Goal: Information Seeking & Learning: Check status

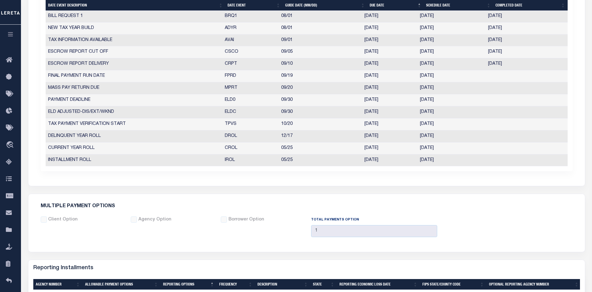
scroll to position [380, 0]
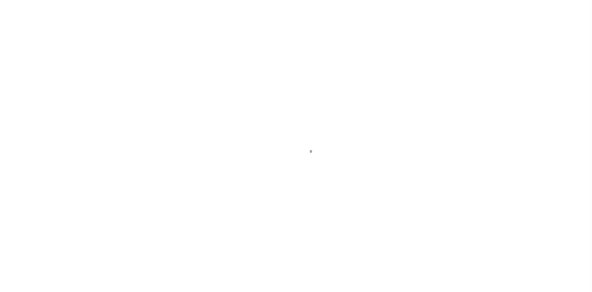
select select "10"
select select "NonEscrow"
type input "[STREET_ADDRESS]"
type input "SPRING VALLEY NY 10977-1823"
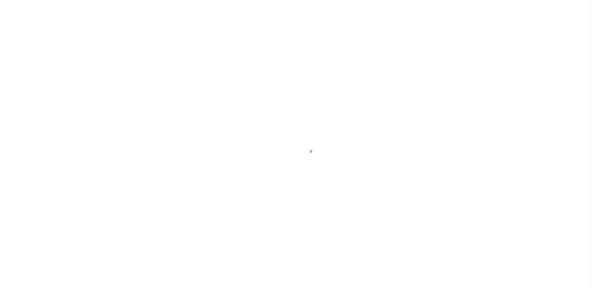
type input "NY"
select select "4"
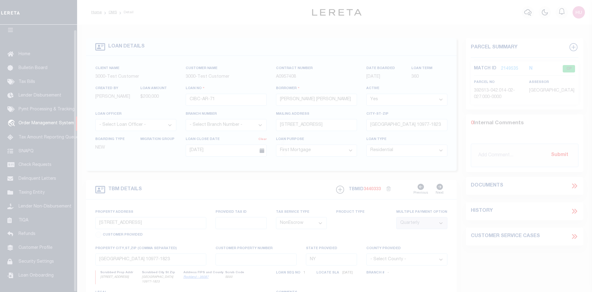
scroll to position [11, 0]
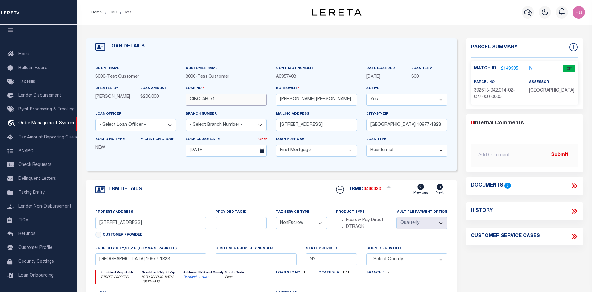
drag, startPoint x: 215, startPoint y: 100, endPoint x: 186, endPoint y: 102, distance: 28.4
click at [186, 102] on input "CIBC-AR-71" at bounding box center [226, 100] width 81 height 12
click at [370, 22] on div "Home OMS Detail Profile Sign out" at bounding box center [334, 12] width 515 height 25
click at [505, 68] on link "2149535" at bounding box center [509, 69] width 17 height 6
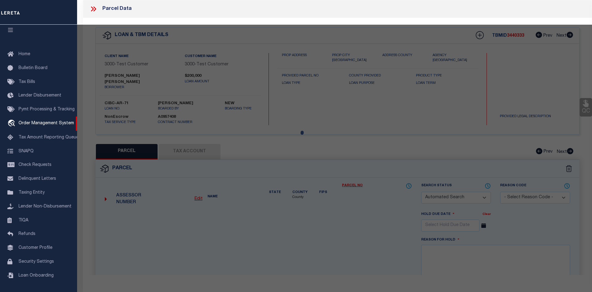
checkbox input "false"
select select "CP"
select select "ADA"
type input "[PERSON_NAME]"
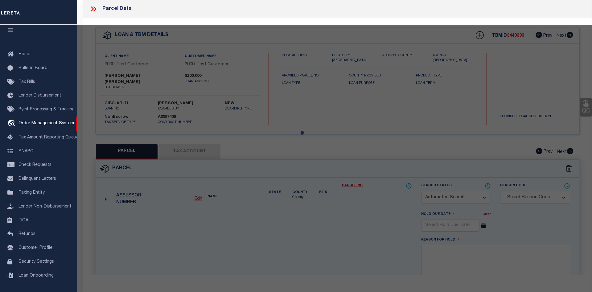
select select "ATL"
select select "ADD"
type input "277 HEMPSTEAD RD"
type input "[GEOGRAPHIC_DATA]"
type textarea "LOT:27.000 BLK:2 SEC:42.14 DIST:392613 CITY/MUNI/TWP:[GEOGRAPHIC_DATA]"
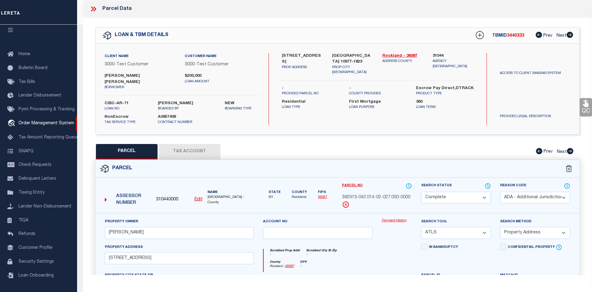
click at [391, 218] on link "Payment History" at bounding box center [397, 220] width 30 height 5
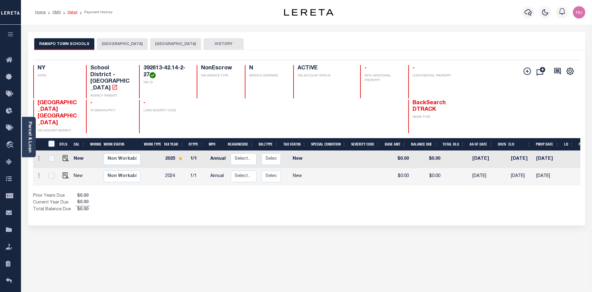
click at [73, 12] on link "Detail" at bounding box center [73, 12] width 10 height 4
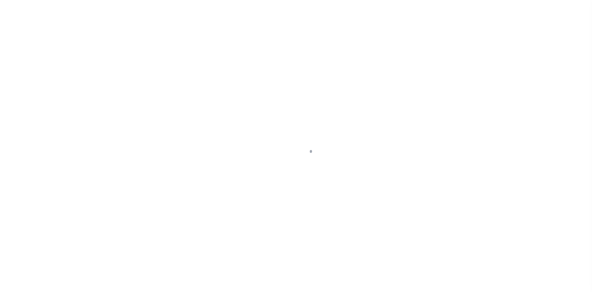
select select "10"
select select "NonEscrow"
type input "[STREET_ADDRESS]"
type input "[GEOGRAPHIC_DATA] 10977-1823"
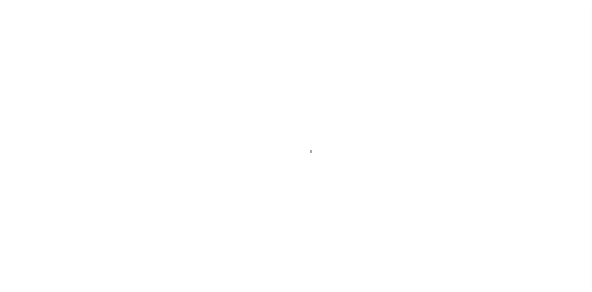
type input "NY"
select select "4"
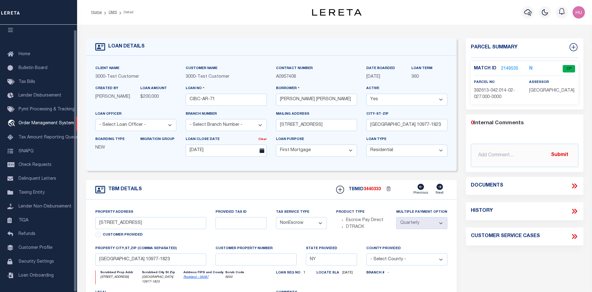
click at [508, 68] on link "2149535" at bounding box center [509, 69] width 17 height 6
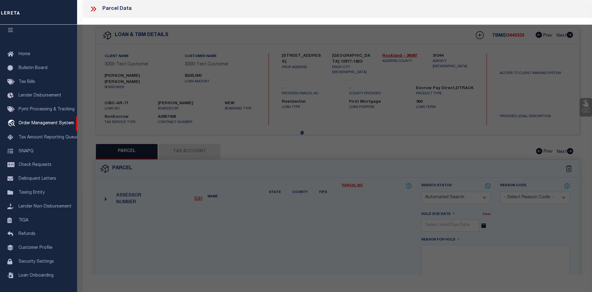
checkbox input "false"
select select "CP"
select select "ADA"
type input "MADHUSUDHANAN,GEETHIKA"
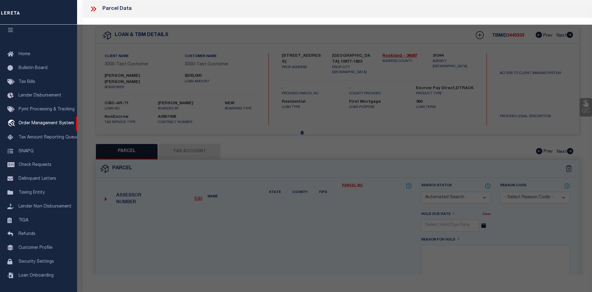
select select "ATL"
select select "ADD"
type input "277 HEMPSTEAD RD"
type input "SPRING VALLEY, NY 10977"
type textarea "LOT:27.000 BLK:2 SEC:42.14 DIST:392613 CITY/MUNI/TWP:[GEOGRAPHIC_DATA]"
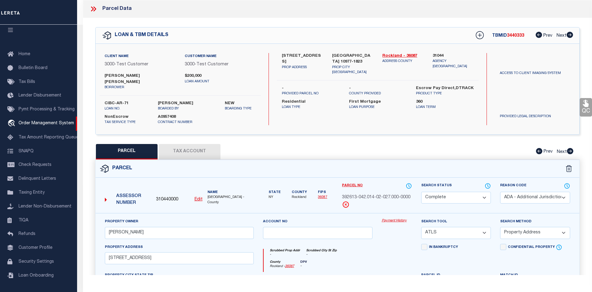
click at [199, 145] on button "Tax Account" at bounding box center [190, 151] width 62 height 15
select select "100"
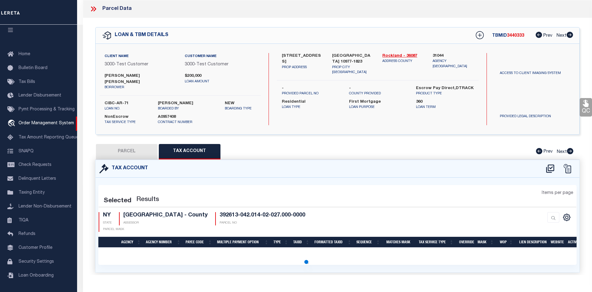
select select "100"
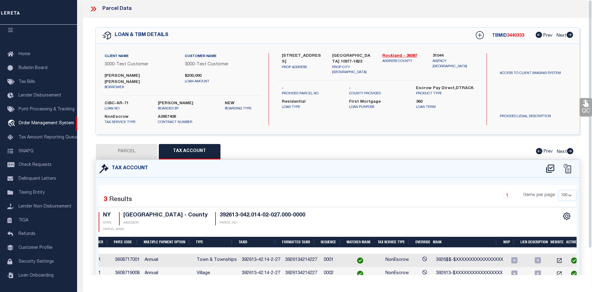
scroll to position [0, 0]
click at [132, 144] on button "PARCEL" at bounding box center [127, 151] width 62 height 15
select select "AS"
select select
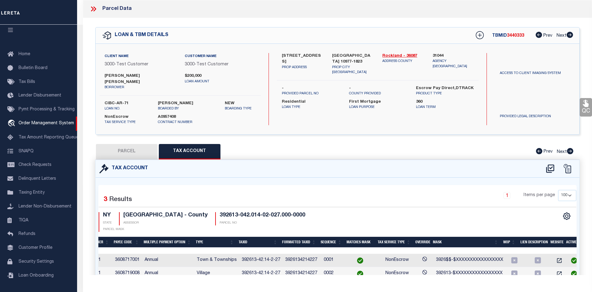
select select
checkbox input "false"
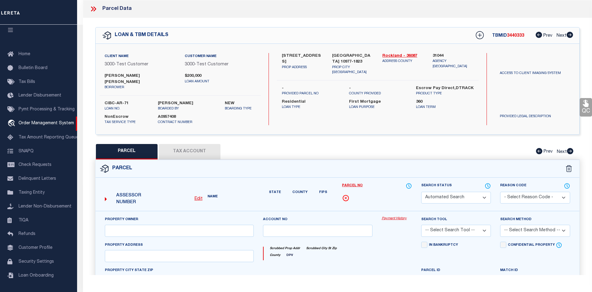
select select "CP"
select select "ADA"
type input "MADHUSUDHANAN,GEETHIKA"
select select "ATL"
select select "ADD"
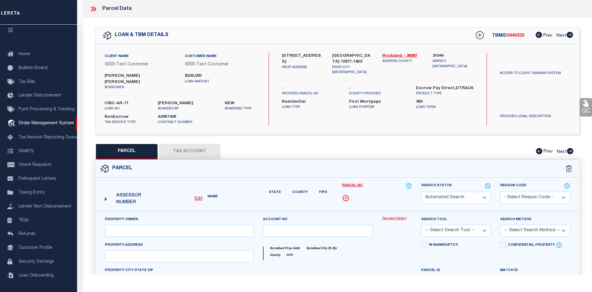
type input "277 HEMPSTEAD RD"
type input "SPRING VALLEY, NY 10977"
type textarea "LOT:27.000 BLK:2 SEC:42.14 DIST:392613 CITY/MUNI/TWP:NEW HEMPSTEAD"
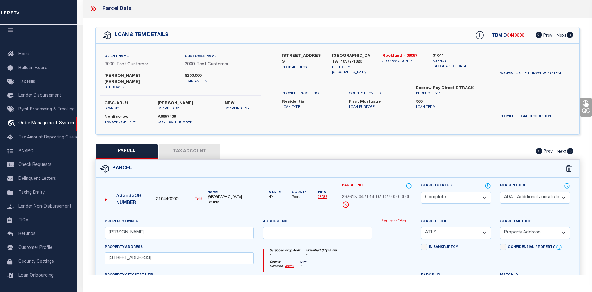
click at [389, 218] on link "Payment History" at bounding box center [397, 220] width 30 height 5
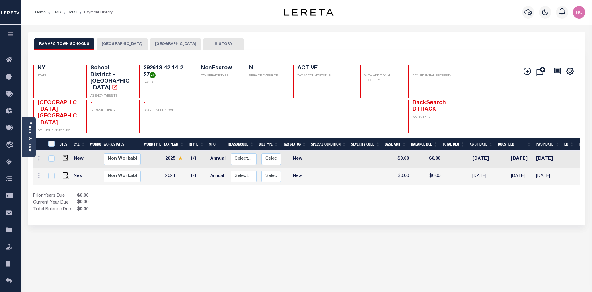
click at [134, 42] on button "[GEOGRAPHIC_DATA]" at bounding box center [122, 44] width 51 height 12
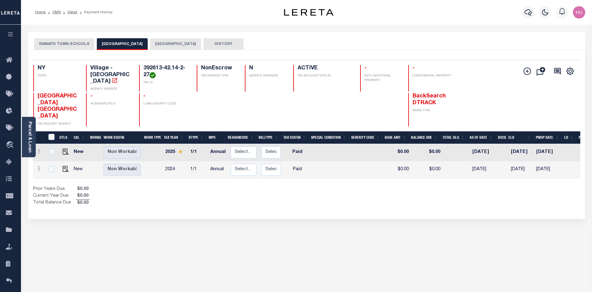
click at [170, 41] on button "[GEOGRAPHIC_DATA]" at bounding box center [175, 44] width 51 height 12
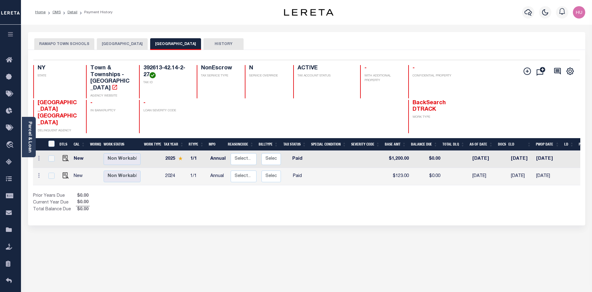
click at [125, 40] on button "[GEOGRAPHIC_DATA]" at bounding box center [122, 44] width 51 height 12
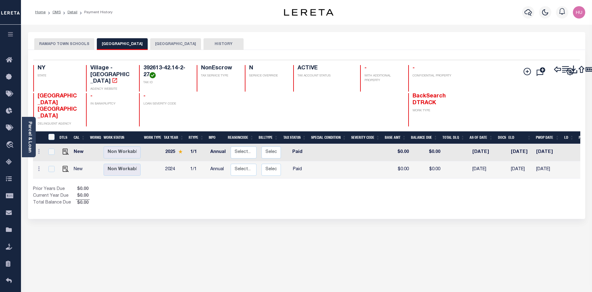
click at [81, 42] on button "RAMAPO TOWN SCHOOLS" at bounding box center [64, 44] width 60 height 12
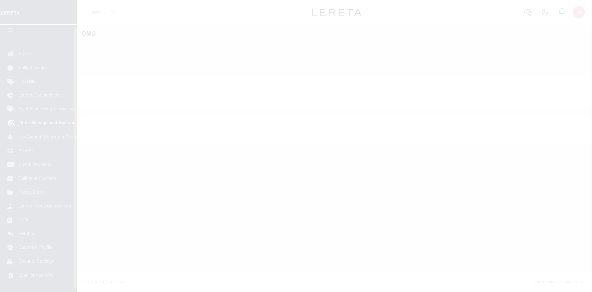
scroll to position [11, 0]
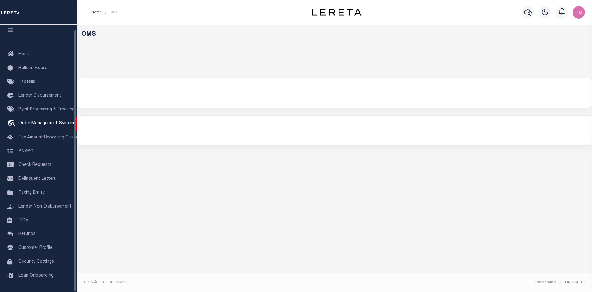
select select "200"
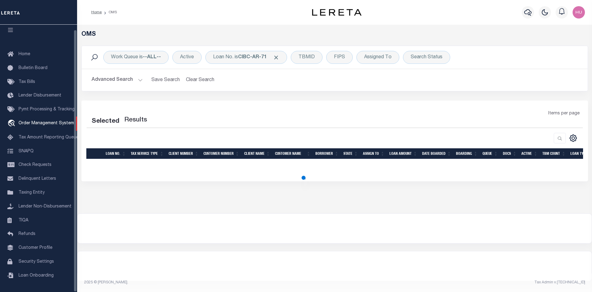
select select "200"
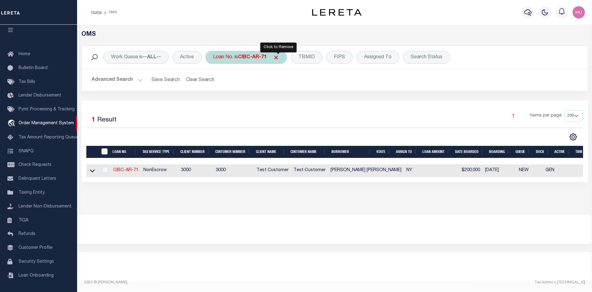
click at [277, 58] on span "Click to Remove" at bounding box center [276, 57] width 6 height 6
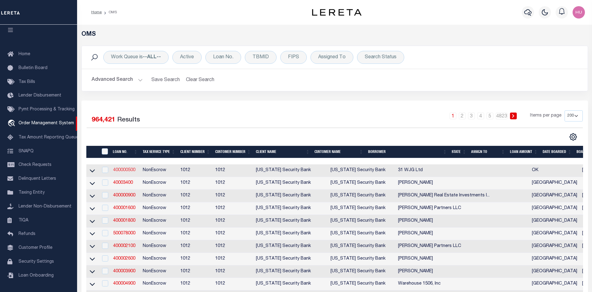
click at [122, 172] on link "400000500" at bounding box center [124, 170] width 22 height 4
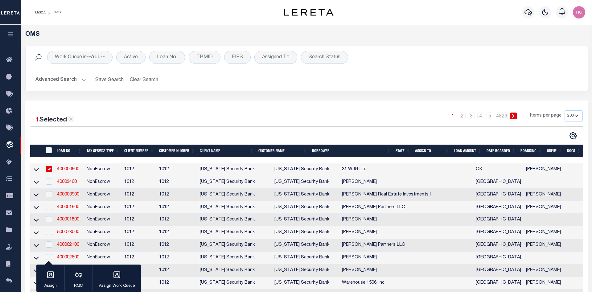
type input "400000500"
type input "31 WJG Ltd"
select select "False"
select select
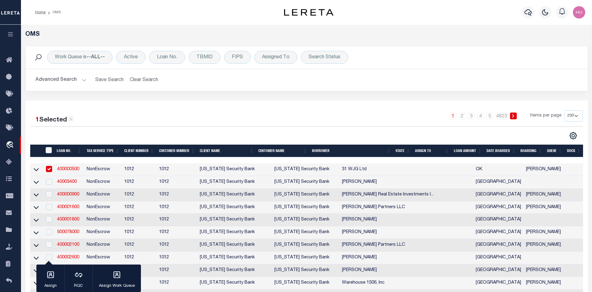
select select "NonEscrow"
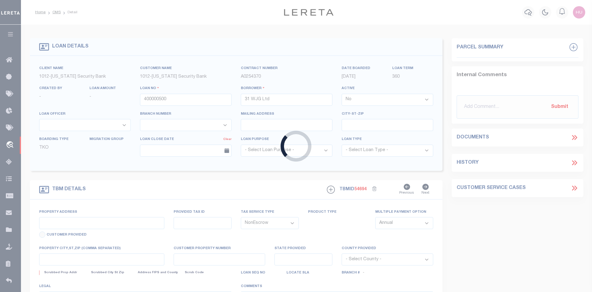
type input "3314 Memorial"
select select
type input "Tulsa OK 74115"
type input "OK"
select select "Tulsa"
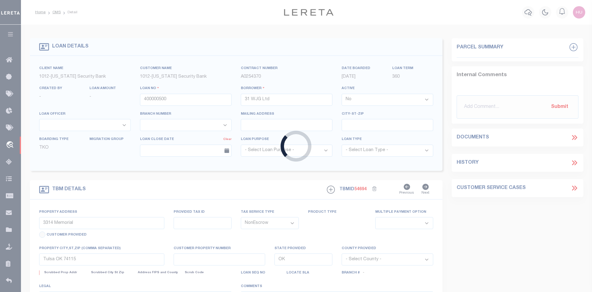
type textarea "Airplane Hanger"
select select "4117"
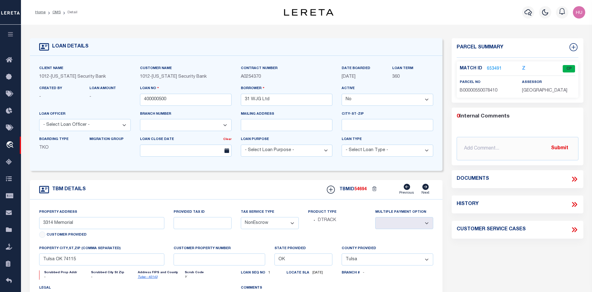
click at [492, 68] on link "653491" at bounding box center [494, 69] width 15 height 6
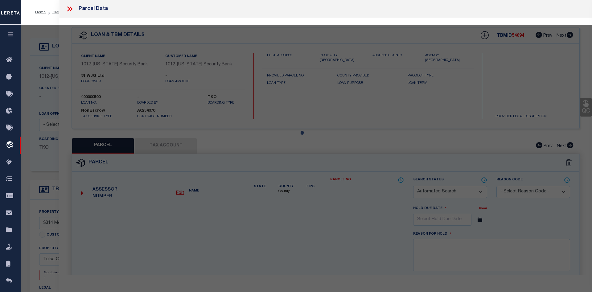
checkbox input "false"
select select "CP"
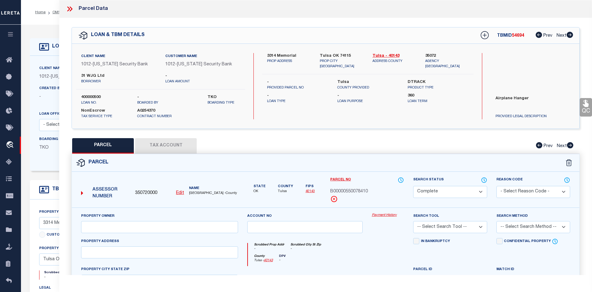
click at [383, 213] on link "Payment History" at bounding box center [388, 215] width 32 height 5
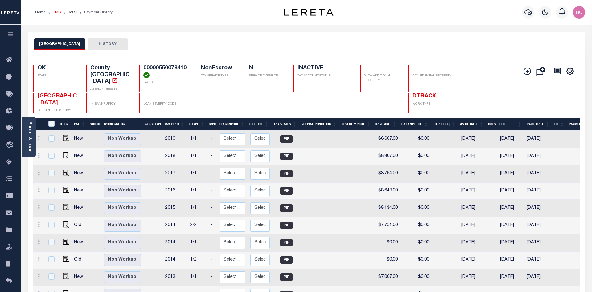
click at [57, 13] on link "OMS" at bounding box center [56, 12] width 8 height 4
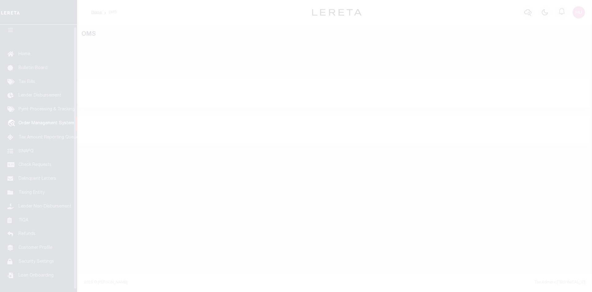
scroll to position [11, 0]
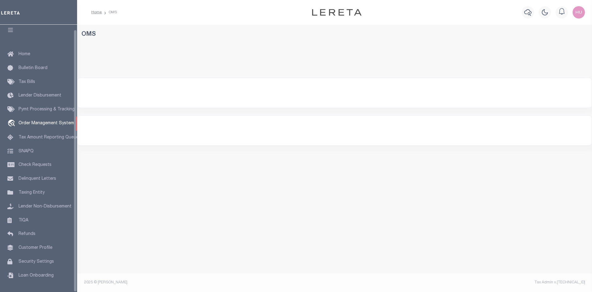
select select "200"
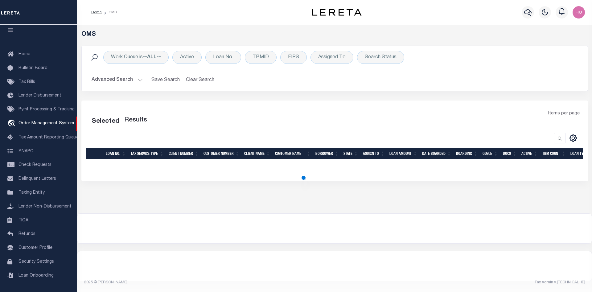
select select "200"
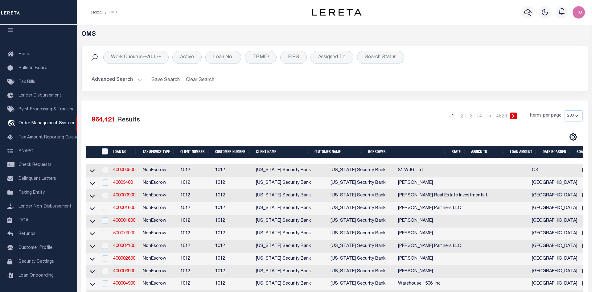
click at [130, 236] on link "500078000" at bounding box center [124, 233] width 22 height 4
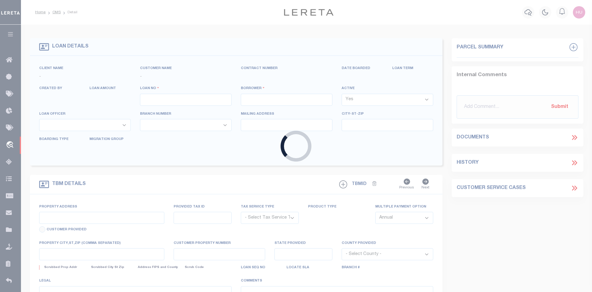
type input "500078000"
type input "[PERSON_NAME]"
select select "False"
select select
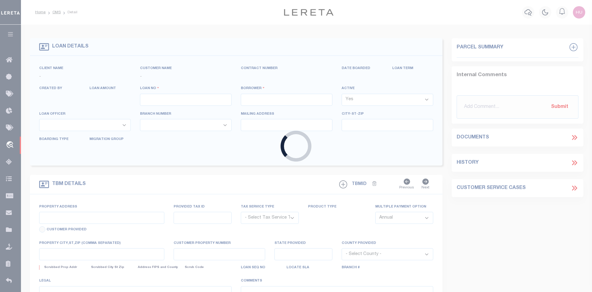
select select "NonEscrow"
type input "3011 scenic dr"
select select
type input "graford tx 76449"
type input "[GEOGRAPHIC_DATA]"
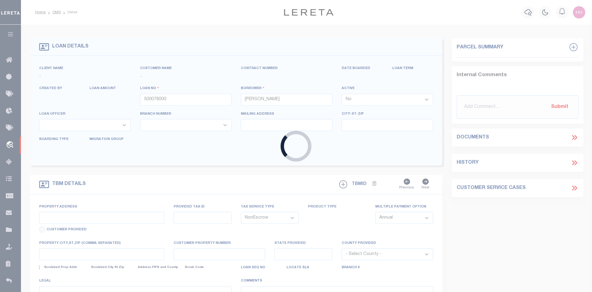
select select "Palo Pinto"
select select "4117"
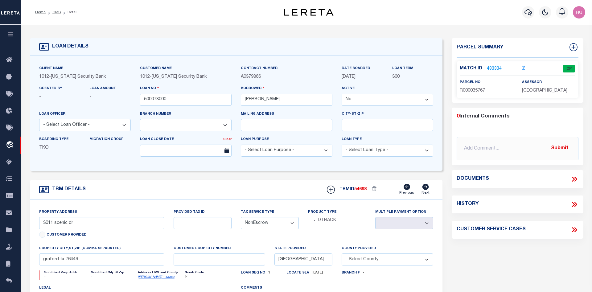
click at [491, 68] on link "483334" at bounding box center [494, 69] width 15 height 6
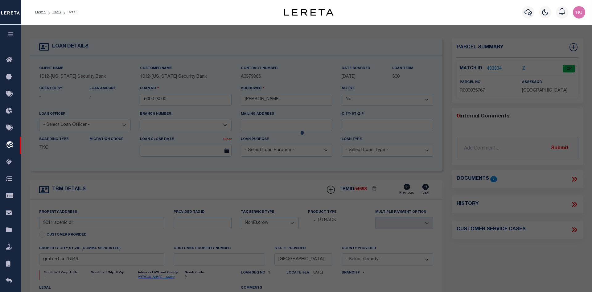
checkbox input "false"
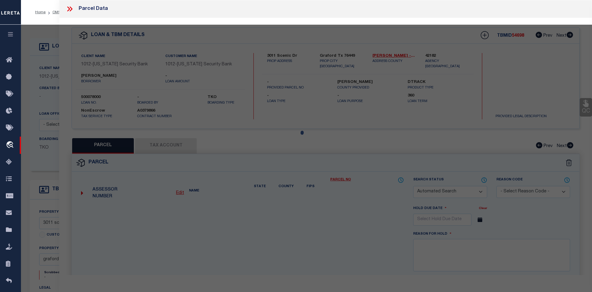
select select "CP"
type input "136774360"
type input "1633 SCENIC DR #301"
type input "[GEOGRAPHIC_DATA]"
type textarea "HILL COUNTRY HARBOR CONDOS PH 1A BLK A LT 3-UNIT #301 (IMP ONLY)"
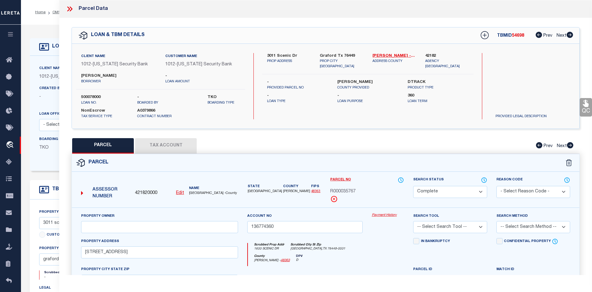
click at [387, 214] on link "Payment History" at bounding box center [388, 215] width 32 height 5
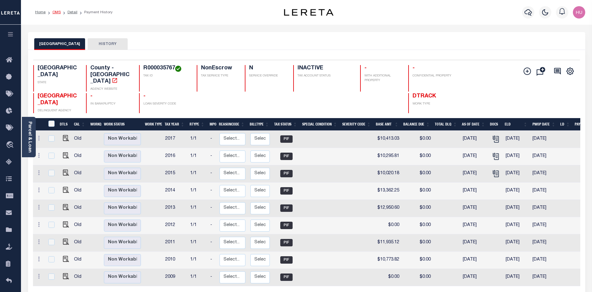
click at [57, 12] on link "OMS" at bounding box center [56, 12] width 8 height 4
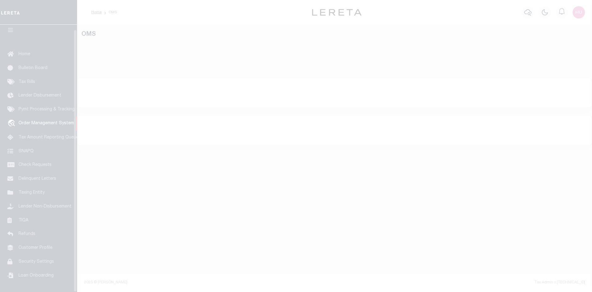
scroll to position [11, 0]
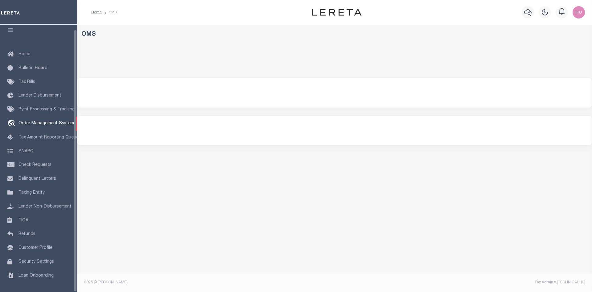
select select "200"
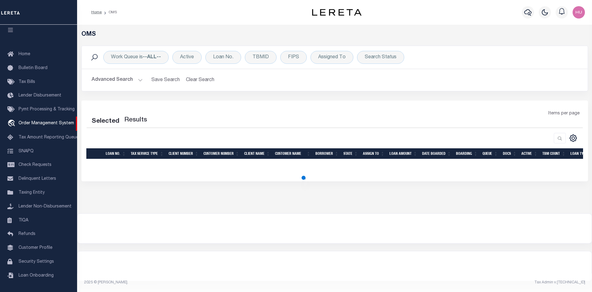
select select "200"
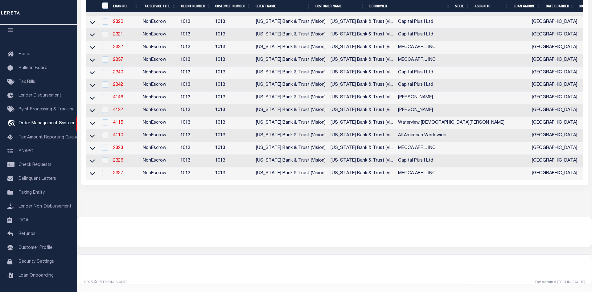
scroll to position [2552, 0]
click at [118, 175] on link "2327" at bounding box center [118, 173] width 10 height 4
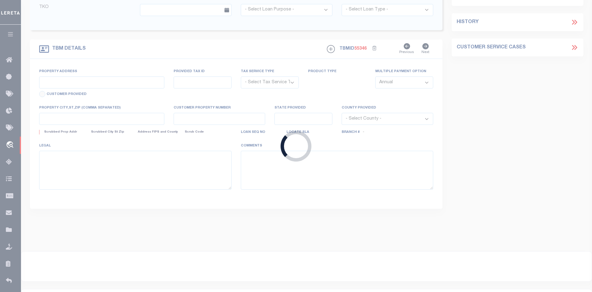
type input "2327"
type input "MECCA APRIL INC"
select select
select select "NonEscrow"
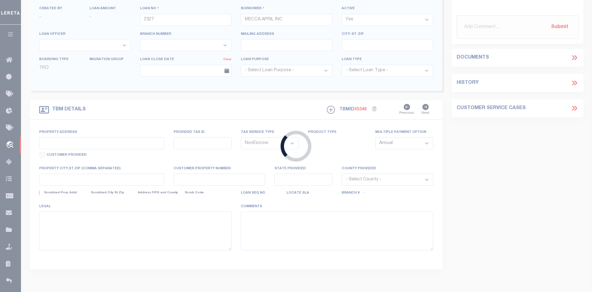
type input "[STREET_ADDRESS][PERSON_NAME]"
select select
type input "[GEOGRAPHIC_DATA]"
select select "[GEOGRAPHIC_DATA]"
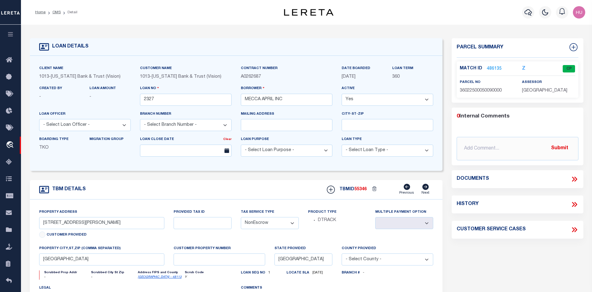
click at [493, 69] on link "486135" at bounding box center [494, 69] width 15 height 6
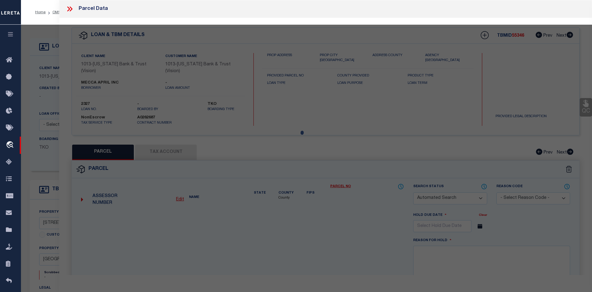
checkbox input "false"
select select "CP"
type input "THREE TIMES BETTER LLC"
type input "36022500050090000"
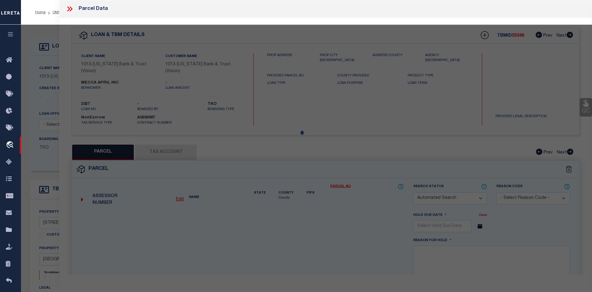
type input "2738 GANT DR"
type textarea "J A DEWBERRY RESUB BLK 5 LT 9 INT202000010833 DD01102020 CO-DC 0225000500900 4C…"
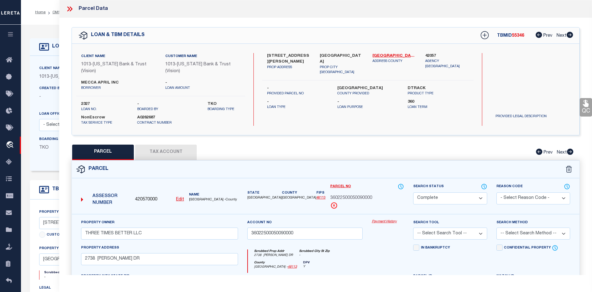
click at [382, 219] on link "Payment History" at bounding box center [388, 221] width 32 height 5
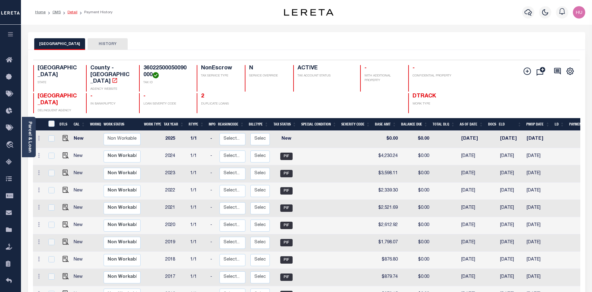
click at [73, 12] on link "Detail" at bounding box center [73, 12] width 10 height 4
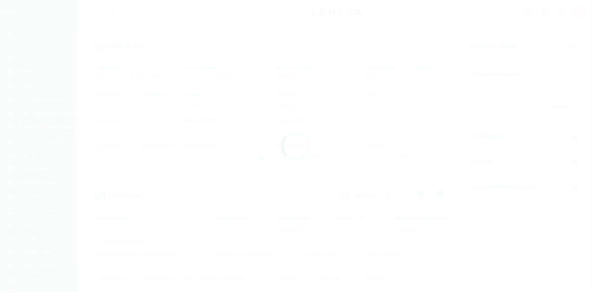
select select "NonEscrow"
type input "[STREET_ADDRESS][PERSON_NAME]"
select select
type input "[GEOGRAPHIC_DATA]"
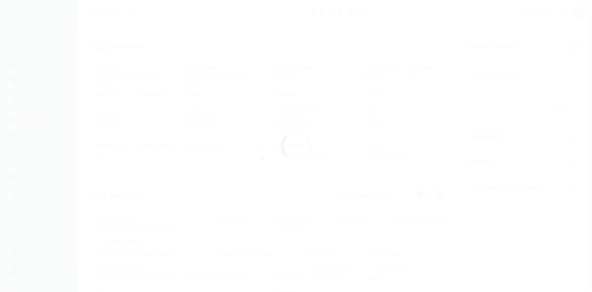
select select "[GEOGRAPHIC_DATA]"
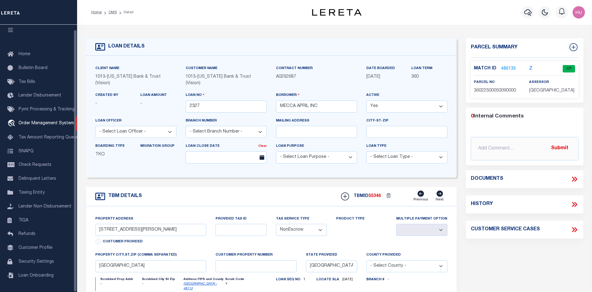
scroll to position [11, 0]
click at [507, 68] on link "486135" at bounding box center [508, 69] width 15 height 6
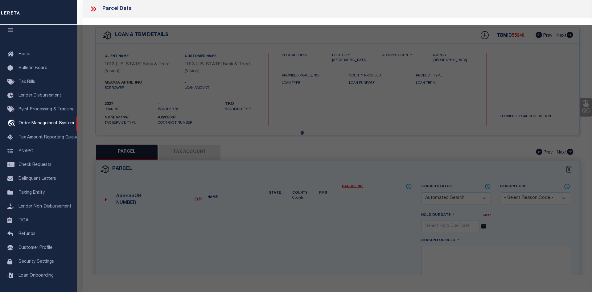
checkbox input "false"
select select "CP"
type input "THREE TIMES BETTER LLC"
type input "36022500050090000"
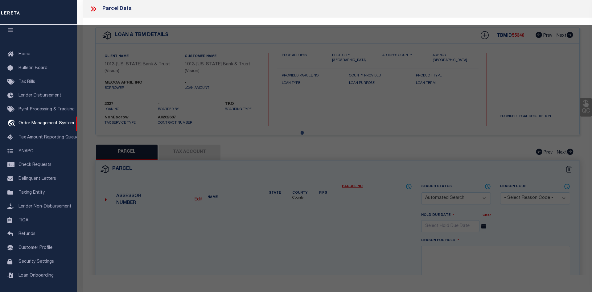
type input "2738 GANT DR"
type textarea "J A DEWBERRY RESUB BLK 5 LT 9 INT202000010833 DD01102020 CO-DC 0225000500900 4C…"
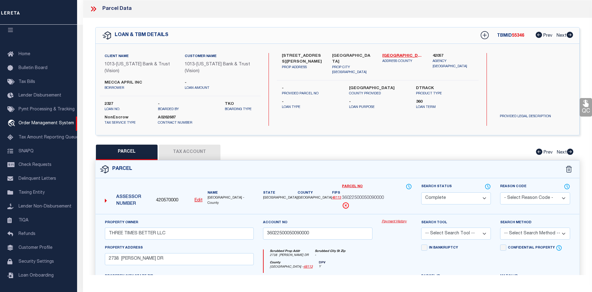
click at [190, 148] on button "Tax Account" at bounding box center [190, 152] width 62 height 15
select select "100"
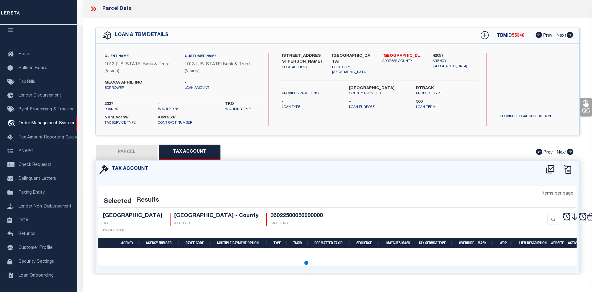
select select "100"
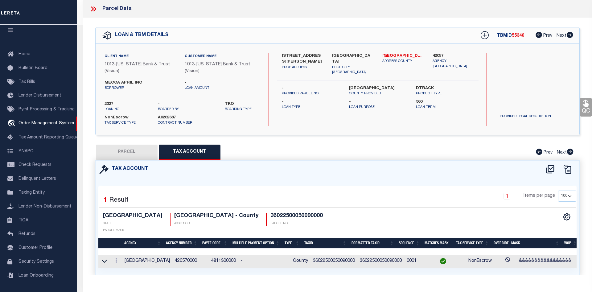
click at [220, 255] on td "4811300000" at bounding box center [224, 261] width 30 height 13
copy td "4811300000"
click at [30, 191] on span "Taxing Entity" at bounding box center [31, 193] width 26 height 4
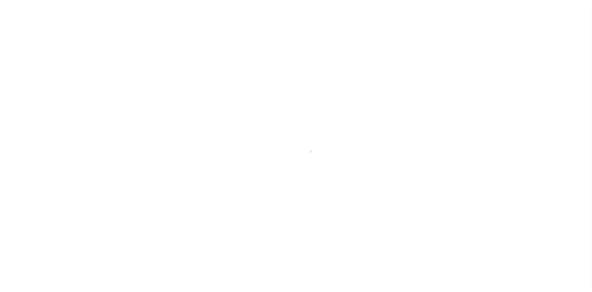
select select
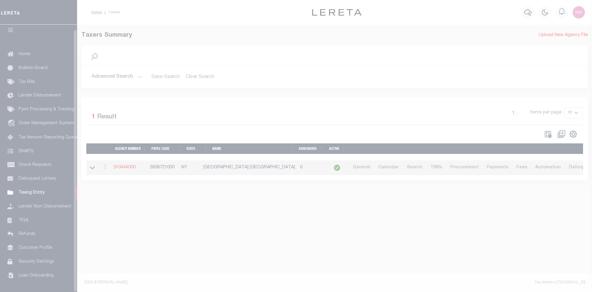
scroll to position [11, 0]
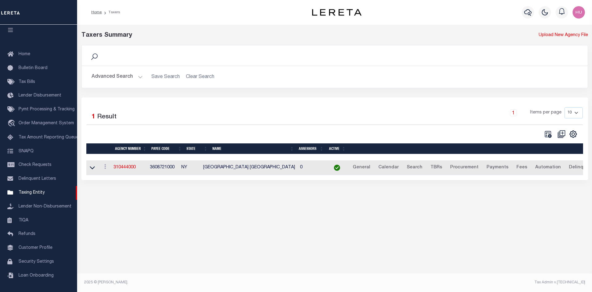
click at [123, 78] on button "Advanced Search" at bounding box center [117, 77] width 51 height 12
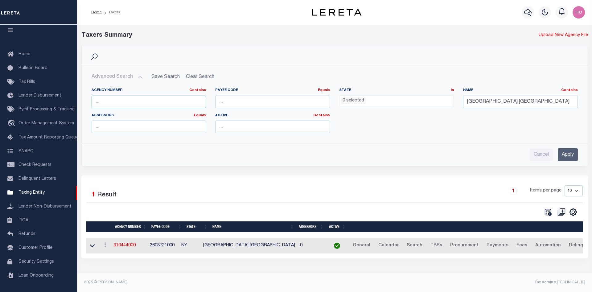
click at [123, 103] on input "text" at bounding box center [149, 102] width 115 height 13
paste input "4811300000"
type input "4811300000"
drag, startPoint x: 151, startPoint y: 103, endPoint x: 90, endPoint y: 100, distance: 61.4
click at [92, 100] on input "4811300000" at bounding box center [149, 102] width 115 height 13
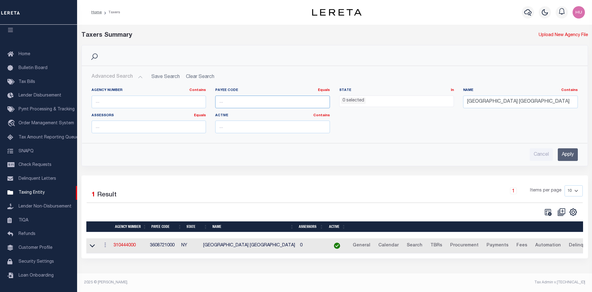
click at [252, 102] on input "number" at bounding box center [272, 102] width 115 height 13
paste input "4811300000"
type input "4811300000"
click at [485, 100] on input "[GEOGRAPHIC_DATA] [GEOGRAPHIC_DATA]" at bounding box center [520, 102] width 115 height 13
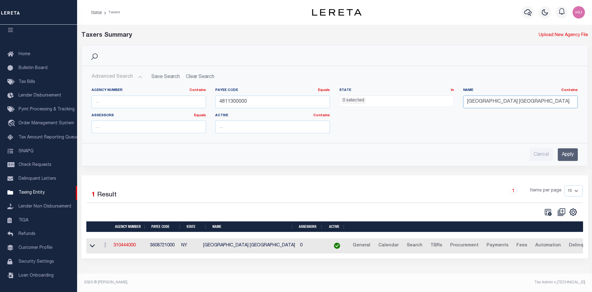
click at [485, 100] on input "[GEOGRAPHIC_DATA] [GEOGRAPHIC_DATA]" at bounding box center [520, 102] width 115 height 13
click at [566, 153] on input "Apply" at bounding box center [568, 154] width 20 height 13
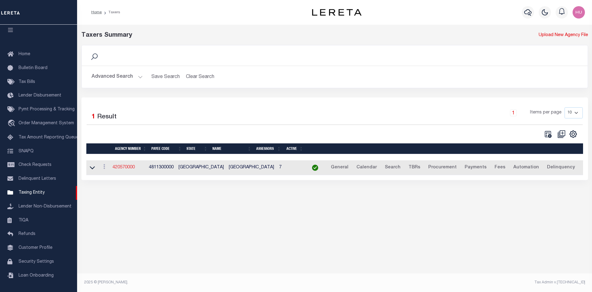
click at [128, 166] on link "420570000" at bounding box center [124, 167] width 22 height 4
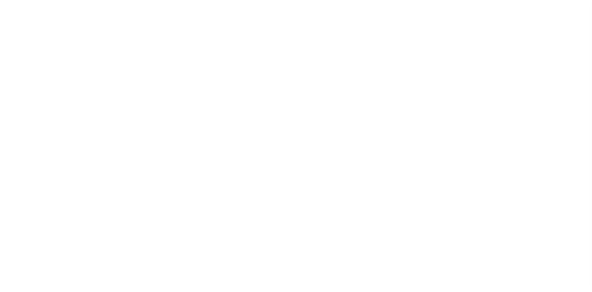
select select
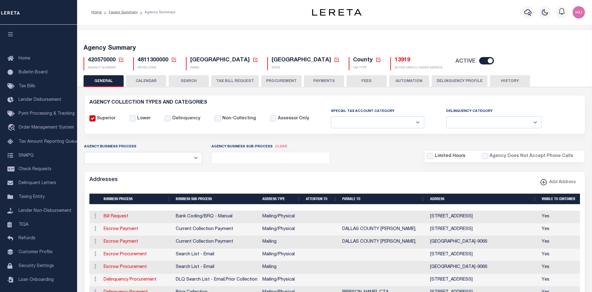
click at [147, 84] on button "CALENDAR" at bounding box center [146, 81] width 40 height 12
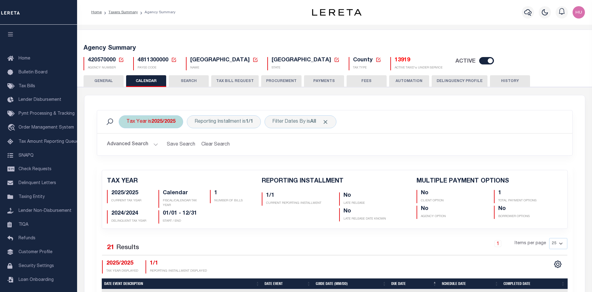
checkbox input "false"
type input "1"
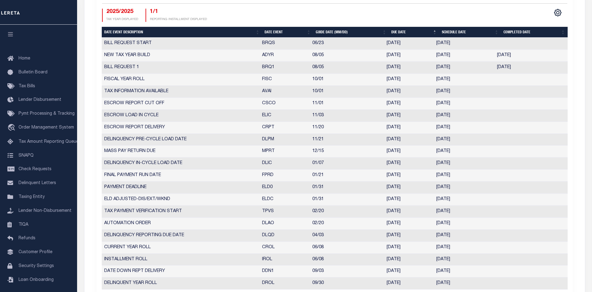
scroll to position [126, 0]
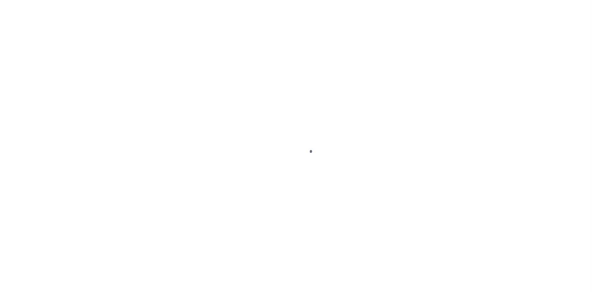
select select "NonEscrow"
type input "2738 Gant Drive"
select select
type input "Lancaster, TX 75134"
type input "TX"
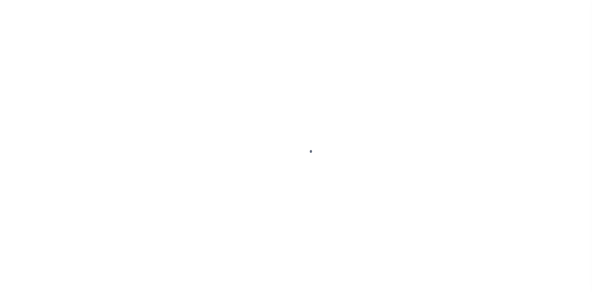
select select "Dallas"
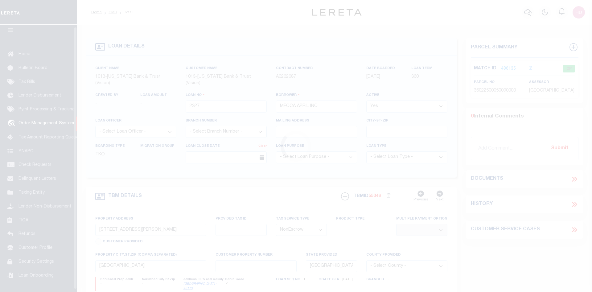
scroll to position [11, 0]
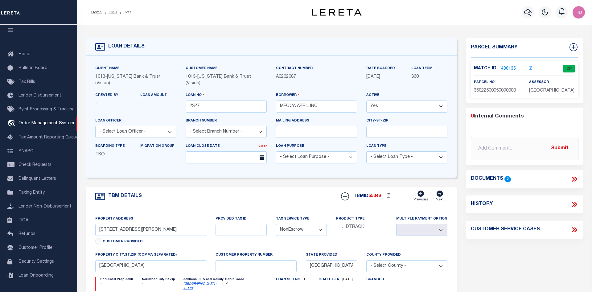
drag, startPoint x: 389, startPoint y: 77, endPoint x: 367, endPoint y: 78, distance: 21.9
click at [367, 78] on span "05/31/2011" at bounding box center [373, 77] width 14 height 4
click at [373, 36] on div "LOAN DETAILS Client Name 1013 - Customer Name 1013 - 360" at bounding box center [334, 209] width 507 height 356
click at [277, 16] on div "Home OMS Detail" at bounding box center [190, 12] width 209 height 13
click at [506, 67] on link "486135" at bounding box center [508, 69] width 15 height 6
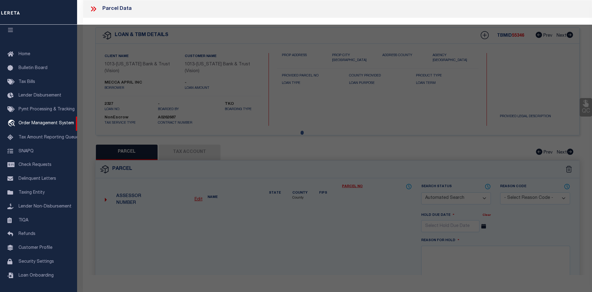
checkbox input "false"
select select "CP"
type input "THREE TIMES BETTER LLC"
type input "36022500050090000"
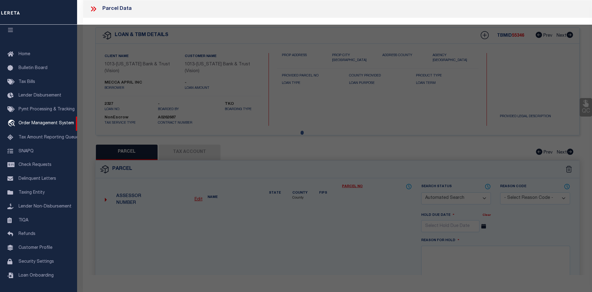
type input "2738 GANT DR"
type textarea "J A DEWBERRY RESUB BLK 5 LT 9 INT202000010833 DD01102020 CO-DC 0225000500900 4C…"
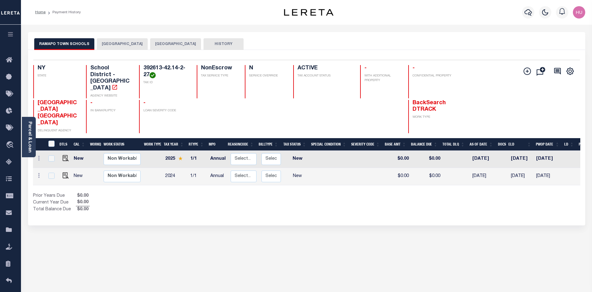
click at [128, 46] on button "[GEOGRAPHIC_DATA]" at bounding box center [122, 44] width 51 height 12
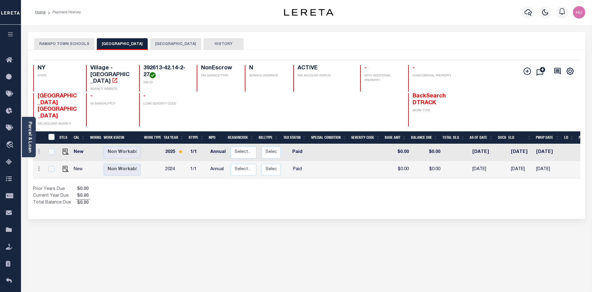
click at [176, 41] on button "[GEOGRAPHIC_DATA]" at bounding box center [175, 44] width 51 height 12
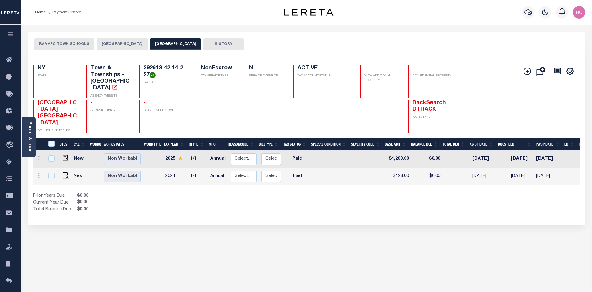
click at [68, 44] on button "RAMAPO TOWN SCHOOLS" at bounding box center [64, 44] width 60 height 12
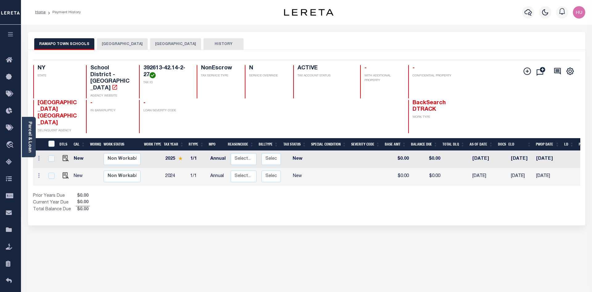
click at [367, 245] on div "RAMAPO TOWN SCHOOLS [GEOGRAPHIC_DATA] RAMAPO TOWN HISTORY 2 1" at bounding box center [306, 206] width 566 height 348
click at [342, 193] on div "Show Tax Lines before Bill Release Date Prior Years Due $0.00 Current Year Due …" at bounding box center [306, 203] width 547 height 21
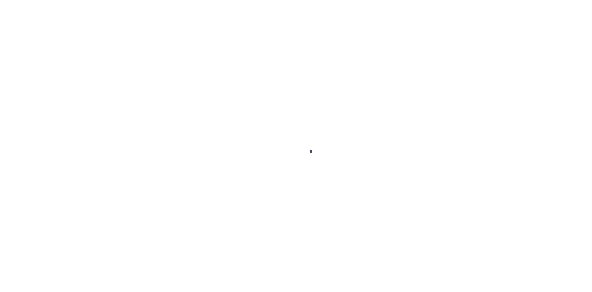
select select "CP"
select select "ADA"
select select "ATL"
select select "ADD"
select select "10"
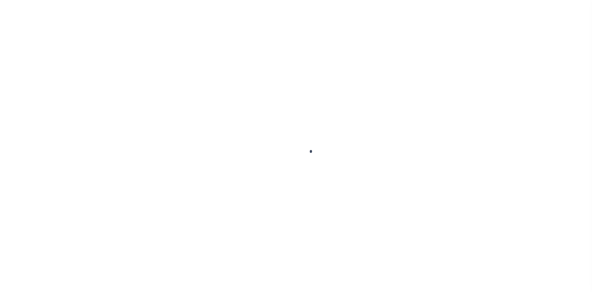
select select "10"
select select "NonEscrow"
select select "4"
select select
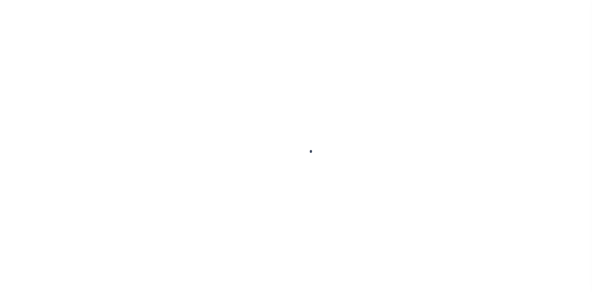
type input "[DATE]"
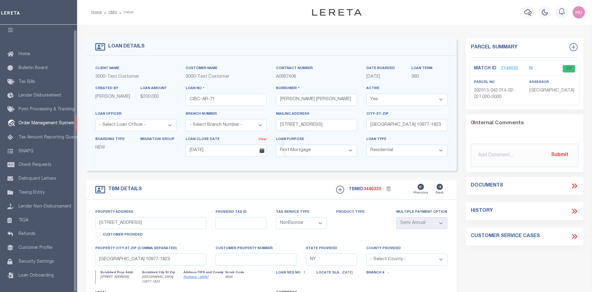
scroll to position [11, 0]
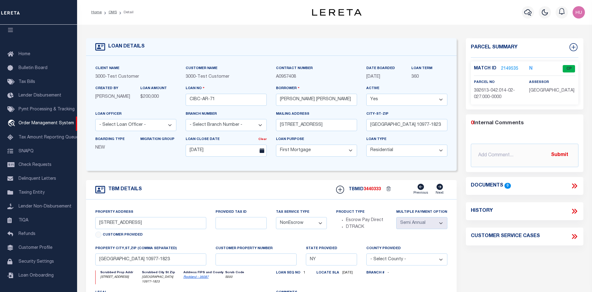
click at [511, 68] on link "2149535" at bounding box center [509, 69] width 17 height 6
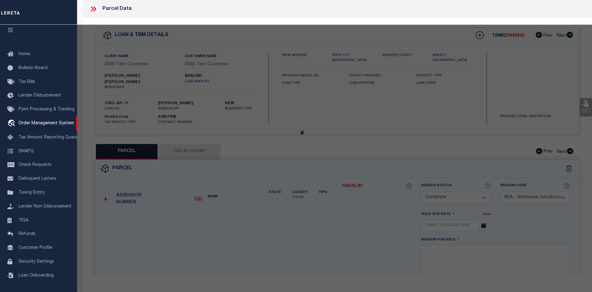
select select "AS"
select select
checkbox input "false"
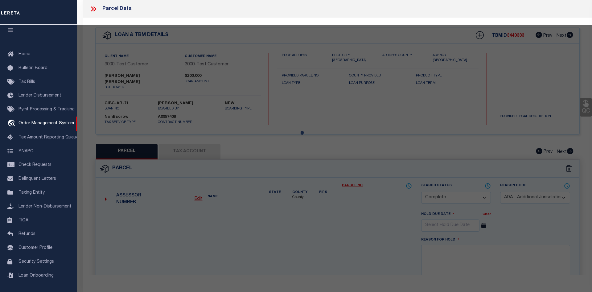
checkbox input "false"
select select "CP"
select select "ADA"
type input "[PERSON_NAME]"
select select "ATL"
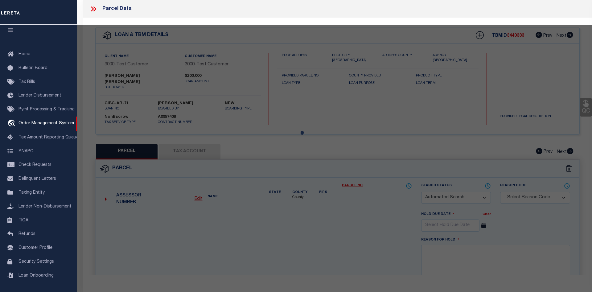
select select "ADD"
type input "[STREET_ADDRESS]"
type input "[GEOGRAPHIC_DATA]"
type textarea "LOT:27.000 BLK:2 SEC:42.14 DIST:392613 CITY/MUNI/TWP:[GEOGRAPHIC_DATA]"
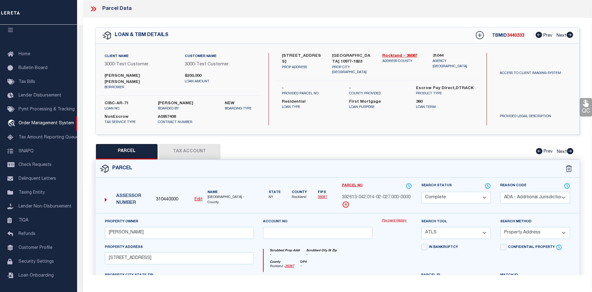
click at [392, 218] on link "Payment History" at bounding box center [397, 220] width 30 height 5
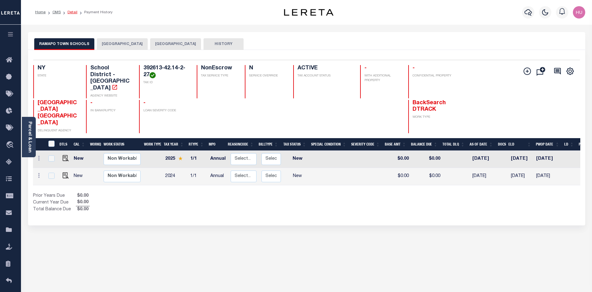
click at [74, 11] on link "Detail" at bounding box center [73, 12] width 10 height 4
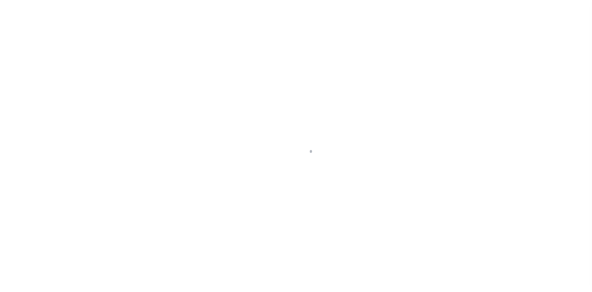
select select "10"
select select "NonEscrow"
type input "[STREET_ADDRESS]"
type input "[GEOGRAPHIC_DATA] 10977-1823"
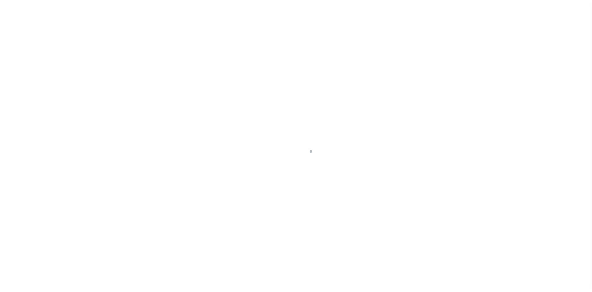
type input "NY"
select select "4"
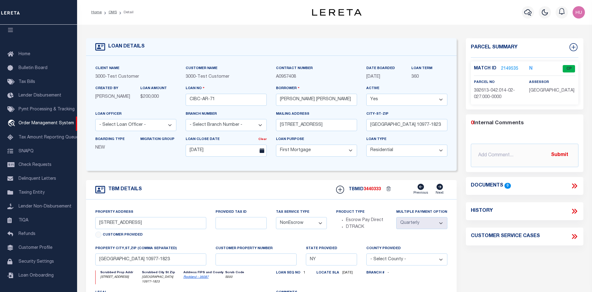
scroll to position [11, 0]
click at [509, 69] on link "2149535" at bounding box center [509, 69] width 17 height 6
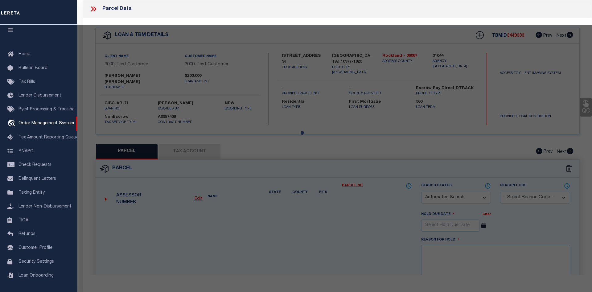
checkbox input "false"
select select "CP"
select select "ADA"
type input "MADHUSUDHANAN,GEETHIKA"
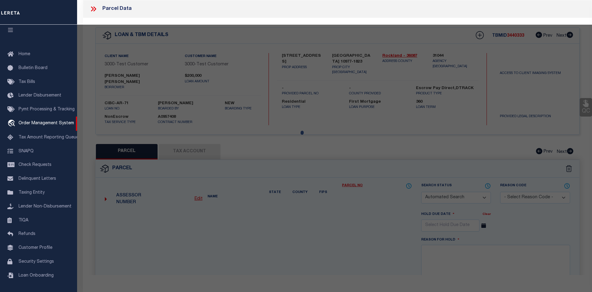
select select "ATL"
select select "ADD"
type input "277 HEMPSTEAD RD"
type input "SPRING VALLEY, NY 10977"
type textarea "LOT:27.000 BLK:2 SEC:42.14 DIST:392613 CITY/MUNI/TWP:[GEOGRAPHIC_DATA]"
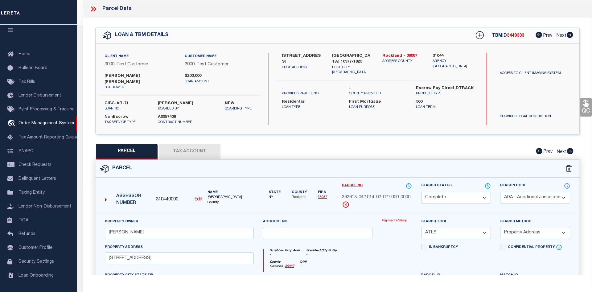
click at [391, 218] on link "Payment History" at bounding box center [397, 220] width 30 height 5
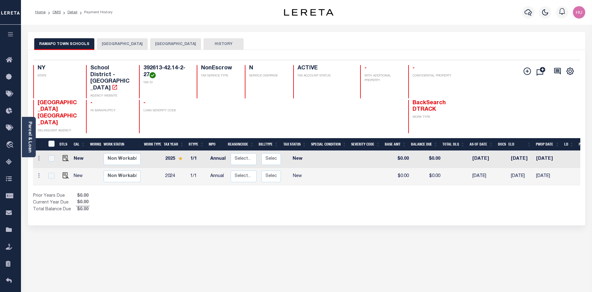
click at [103, 247] on div "RAMAPO TOWN SCHOOLS [GEOGRAPHIC_DATA] RAMAPO TOWN HISTORY 2 1" at bounding box center [306, 206] width 566 height 348
click at [32, 140] on div "Parcel & Loan" at bounding box center [29, 137] width 14 height 40
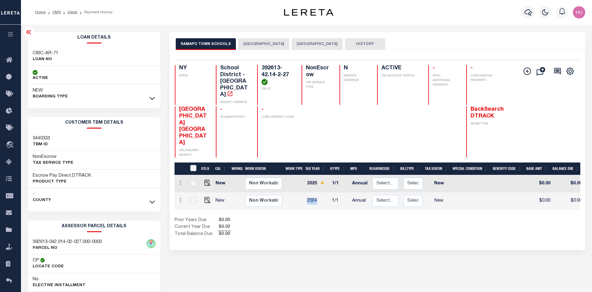
drag, startPoint x: 316, startPoint y: 175, endPoint x: 307, endPoint y: 174, distance: 9.6
click at [307, 192] on td "2024" at bounding box center [317, 200] width 25 height 17
checkbox input "true"
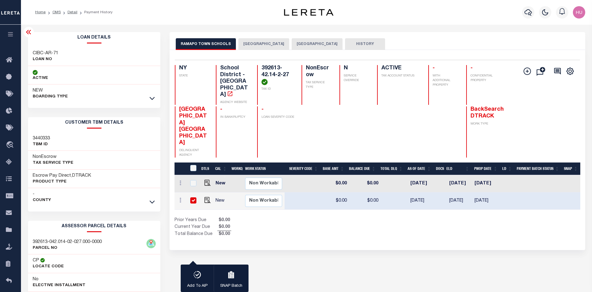
scroll to position [0, 165]
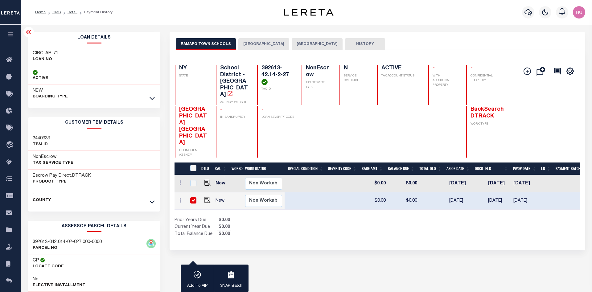
click at [29, 32] on icon at bounding box center [28, 31] width 7 height 7
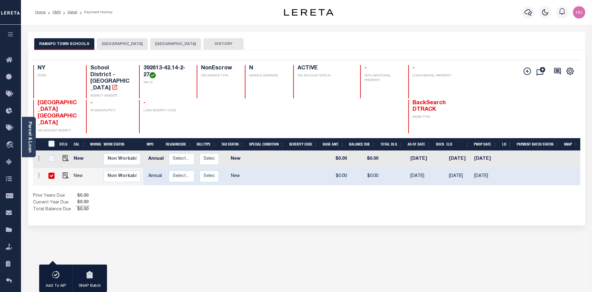
scroll to position [0, 0]
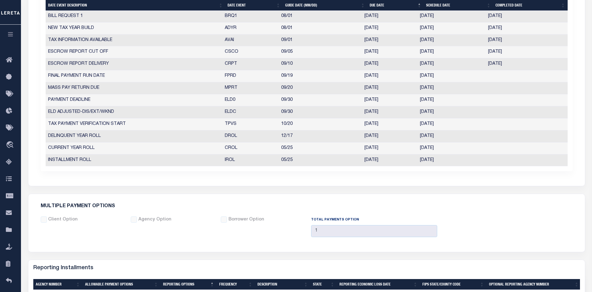
scroll to position [349, 0]
drag, startPoint x: 445, startPoint y: 124, endPoint x: 225, endPoint y: 123, distance: 220.1
click at [225, 123] on tr "TAX PAYMENT VERIFICATION START TPVS 10/20 [DATE] [DATE] 6503418" at bounding box center [307, 124] width 522 height 12
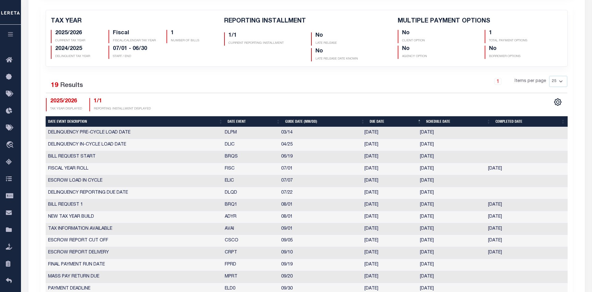
scroll to position [34, 0]
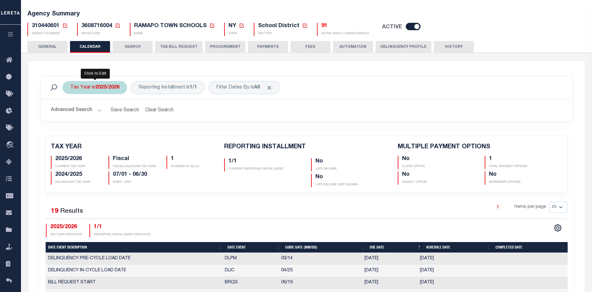
click at [109, 89] on b "2025/2026" at bounding box center [107, 87] width 24 height 5
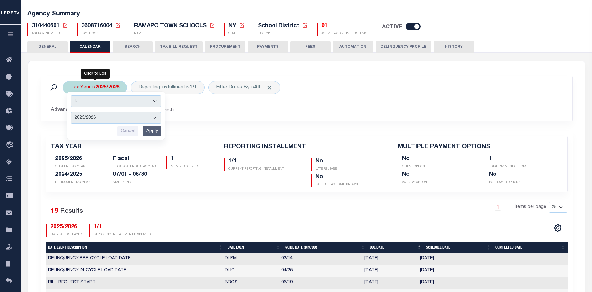
click at [71, 112] on select "2026/2027 2025/2026 2024/2025 2023/2024 2022/2023 2021/2022 2020/2021 2019/2020…" at bounding box center [116, 118] width 91 height 12
select select "2024/2025"
click option "2024/2025" at bounding box center [0, 0] width 0 height 0
click at [149, 131] on input "Apply" at bounding box center [152, 131] width 18 height 10
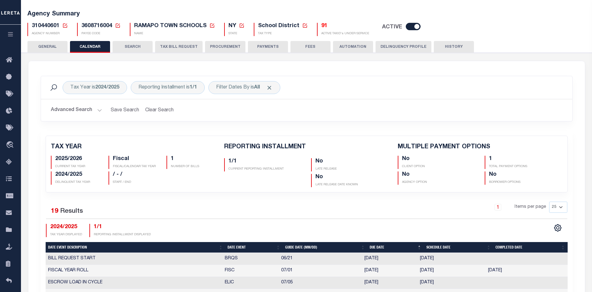
checkbox input "false"
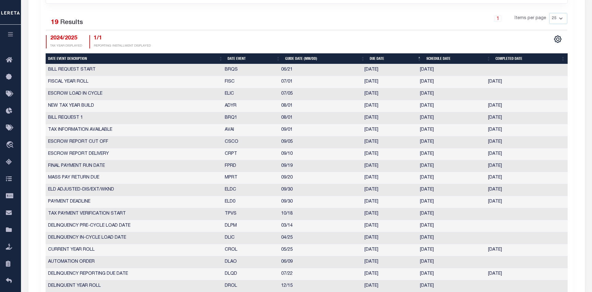
scroll to position [254, 0]
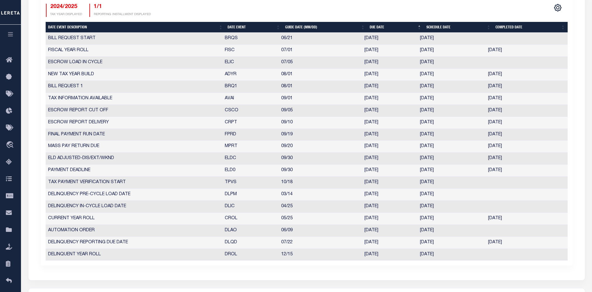
drag, startPoint x: 451, startPoint y: 184, endPoint x: 217, endPoint y: 183, distance: 233.4
click at [217, 183] on tr "TAX PAYMENT VERIFICATION START TPVS 10/18 10/18/2024 10/18/2024 2216345" at bounding box center [307, 183] width 522 height 12
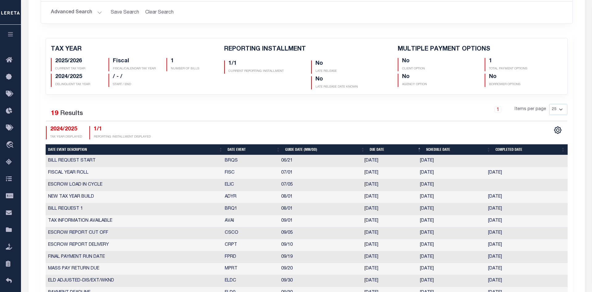
scroll to position [6, 0]
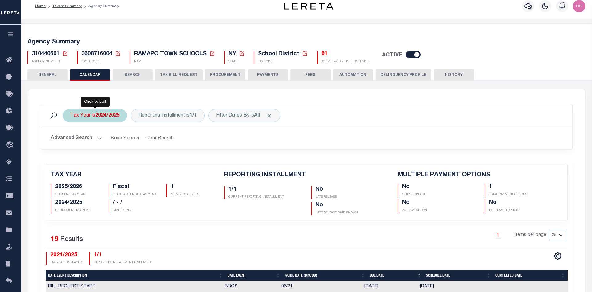
click at [101, 118] on b "2024/2025" at bounding box center [107, 115] width 24 height 5
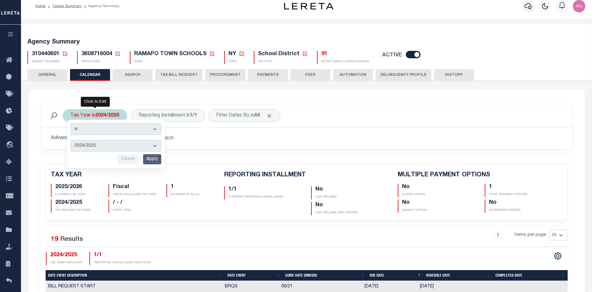
select select "2025/2026"
click option "2025/2026" at bounding box center [0, 0] width 0 height 0
click at [151, 159] on input "Apply" at bounding box center [152, 159] width 18 height 10
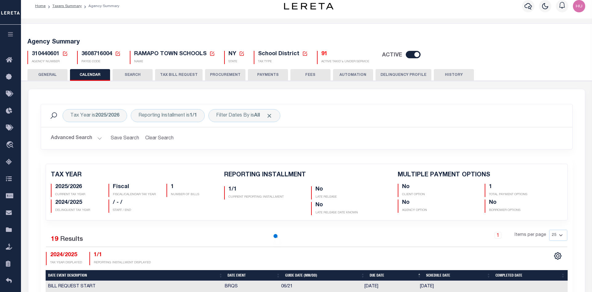
checkbox input "false"
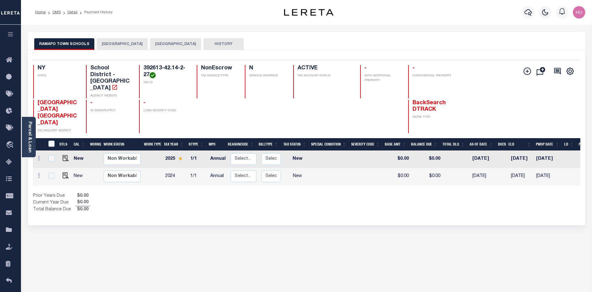
drag, startPoint x: 559, startPoint y: 158, endPoint x: 512, endPoint y: 158, distance: 46.6
click at [512, 168] on tr "New Non Workable Workable 2024 1/1 Annual Select... Payment Reversal Taxable Va…" at bounding box center [337, 176] width 609 height 17
